Goal: Transaction & Acquisition: Purchase product/service

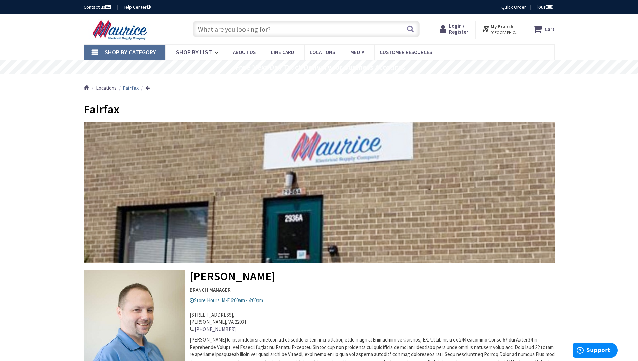
click at [118, 47] on link "Shop By Category" at bounding box center [125, 52] width 82 height 15
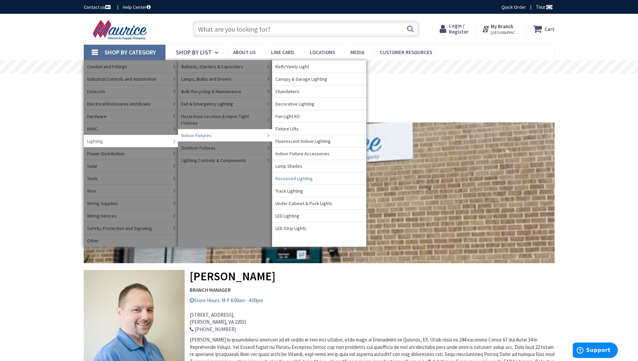
click at [299, 177] on span "Recessed Lighting" at bounding box center [293, 178] width 37 height 7
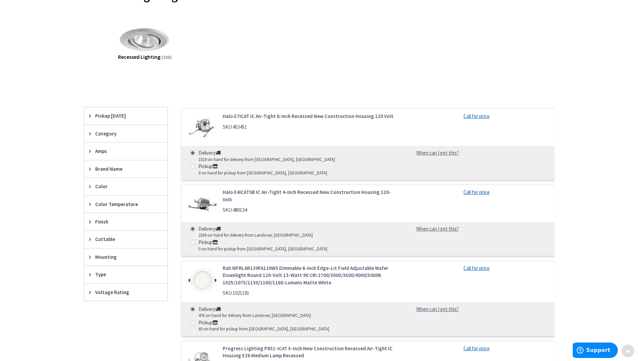
scroll to position [134, 0]
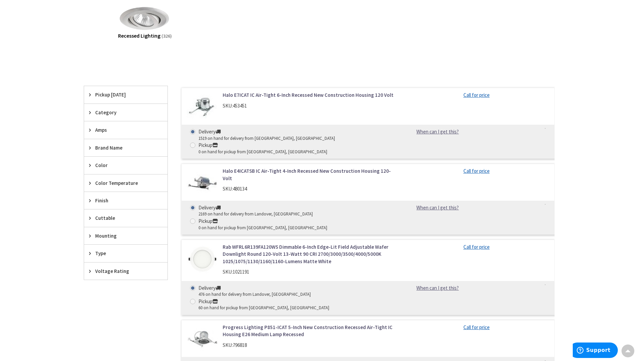
click at [89, 111] on icon at bounding box center [91, 112] width 5 height 5
click at [92, 235] on icon at bounding box center [91, 235] width 5 height 5
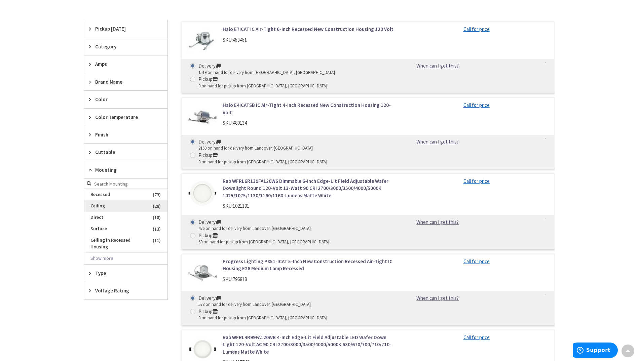
scroll to position [202, 0]
click at [93, 272] on icon at bounding box center [91, 271] width 5 height 5
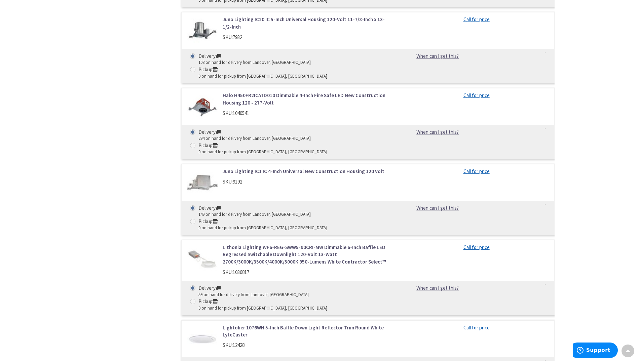
scroll to position [1143, 0]
